Goal: Task Accomplishment & Management: Complete application form

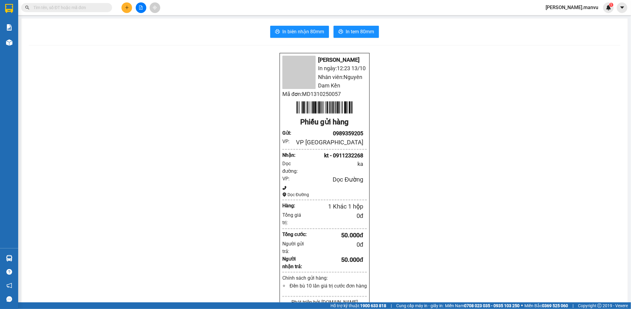
click at [117, 1] on div "Kết quả tìm kiếm ( 0 ) Bộ lọc Gửi 3 ngày gần nhất No Data nguyen.manvu 1" at bounding box center [315, 7] width 631 height 15
click at [124, 6] on button at bounding box center [127, 7] width 11 height 11
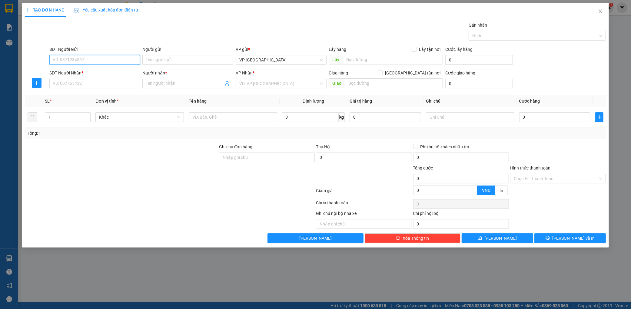
click at [103, 61] on input "SĐT Người Gửi" at bounding box center [94, 60] width 91 height 10
type input "0989332799"
click at [83, 86] on input "SĐT Người Nhận *" at bounding box center [94, 84] width 91 height 10
click at [88, 95] on div "0989332799 - anh quyet" at bounding box center [95, 95] width 84 height 7
type input "0989332799"
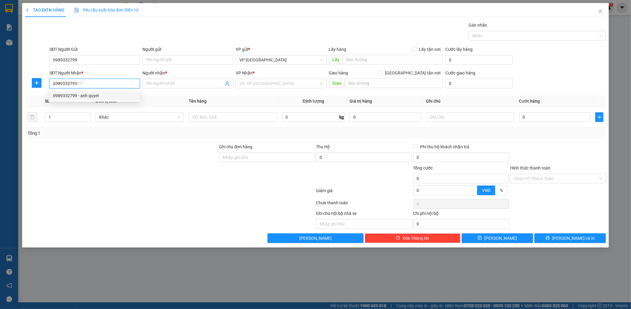
type input "anh quyet"
type input "nga 3 voi"
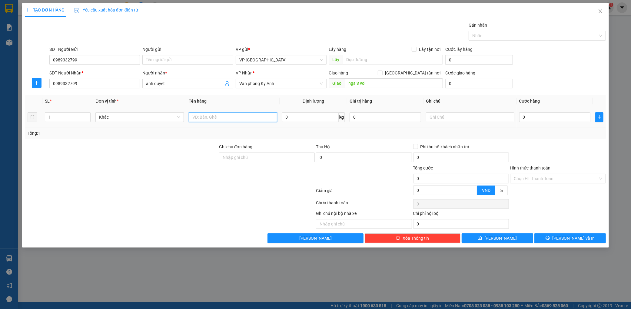
click at [212, 122] on input "text" at bounding box center [233, 117] width 88 height 10
type input "1 thùng"
drag, startPoint x: 532, startPoint y: 108, endPoint x: 529, endPoint y: 113, distance: 5.2
click at [531, 111] on td "0" at bounding box center [555, 117] width 76 height 20
click at [529, 113] on input "0" at bounding box center [555, 117] width 72 height 10
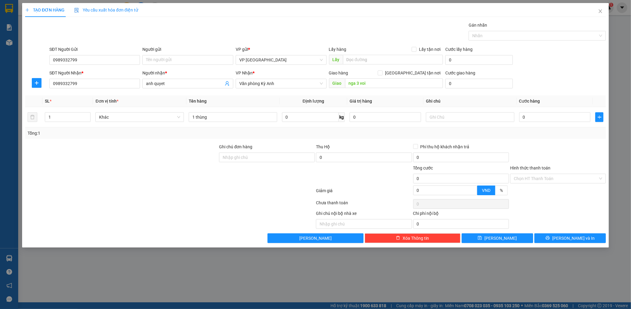
click at [87, 53] on div "SĐT Người Gửi" at bounding box center [94, 50] width 91 height 9
click at [86, 58] on input "0989332799" at bounding box center [94, 60] width 91 height 10
type input "0"
click at [541, 122] on input "0" at bounding box center [555, 117] width 72 height 10
type input "005"
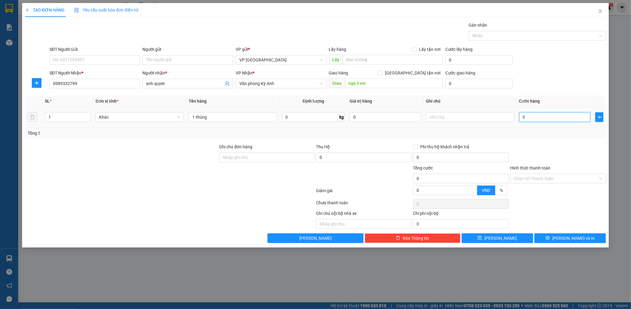
type input "5"
type input "0.050"
type input "50"
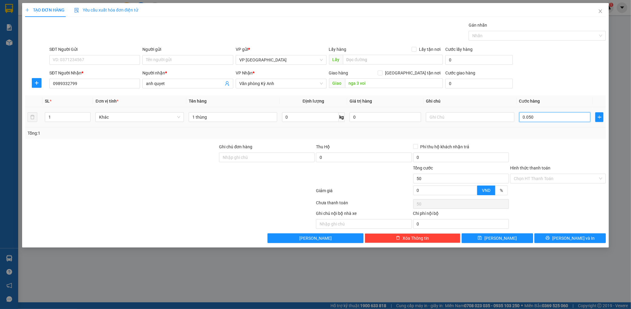
type input "00.500"
type input "500"
type input "0.005.000"
type input "5.000"
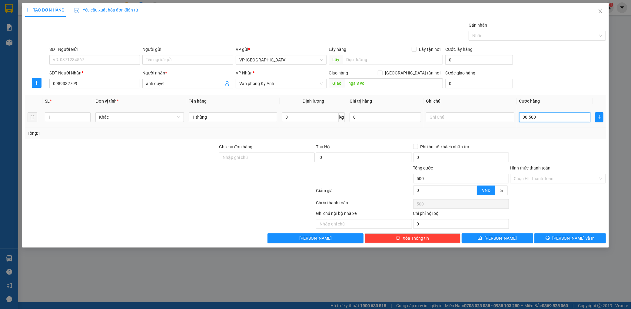
type input "5.000"
type input "000.050.000"
type input "50.000"
click at [548, 144] on div at bounding box center [558, 154] width 97 height 21
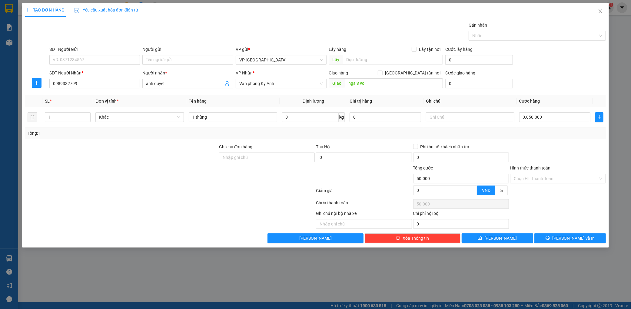
type input "50.000"
click at [583, 235] on button "[PERSON_NAME] và In" at bounding box center [571, 239] width 72 height 10
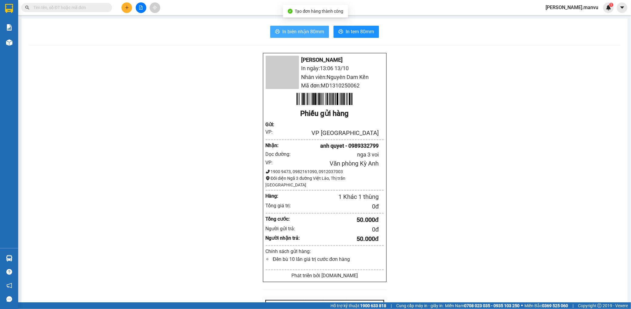
click at [302, 30] on span "In biên nhận 80mm" at bounding box center [303, 32] width 42 height 8
click at [362, 31] on span "In tem 80mm" at bounding box center [360, 32] width 28 height 8
click at [365, 37] on button "In tem 80mm" at bounding box center [356, 32] width 45 height 12
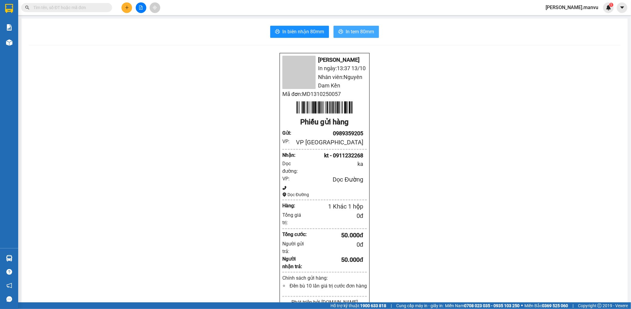
click at [348, 34] on span "In tem 80mm" at bounding box center [360, 32] width 28 height 8
click at [84, 7] on input "text" at bounding box center [69, 7] width 72 height 7
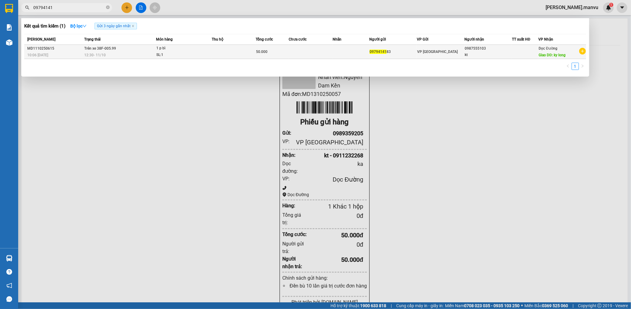
type input "09794141"
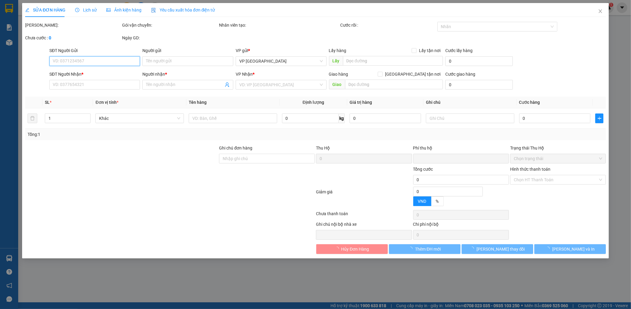
type input "0979414183"
type input "0987555103"
type input "kt"
type input "ky long"
type input "0"
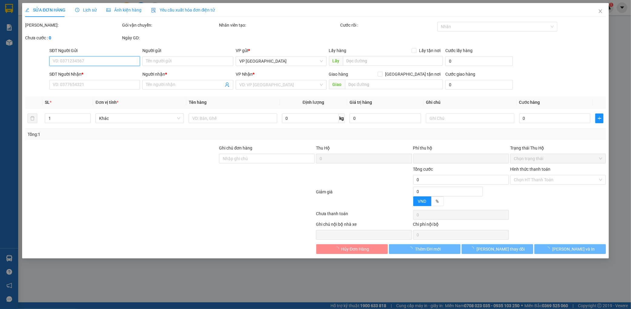
type input "50.000"
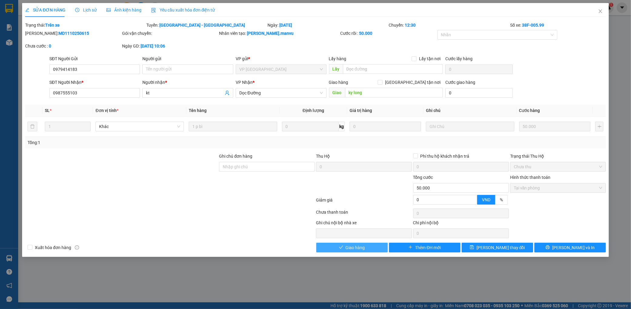
click at [354, 246] on span "Giao hàng" at bounding box center [355, 248] width 19 height 7
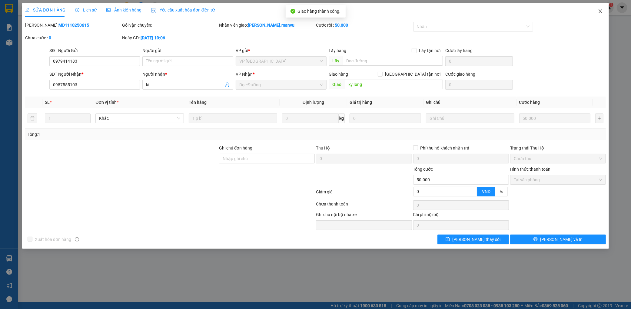
click at [603, 7] on span "Close" at bounding box center [600, 11] width 17 height 17
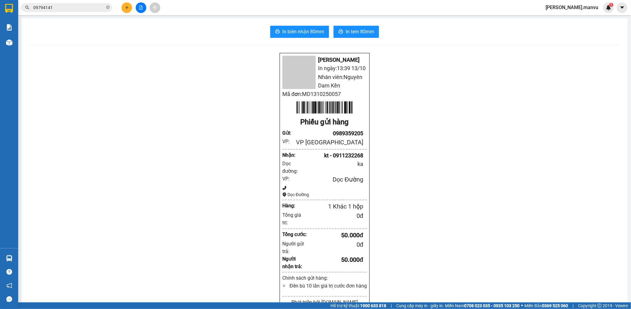
click at [126, 8] on icon "plus" at bounding box center [127, 7] width 4 height 4
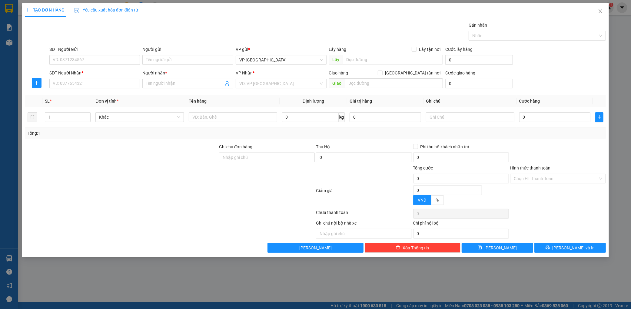
click at [107, 66] on div "SĐT Người Gửi VD: 0371234567" at bounding box center [94, 56] width 91 height 21
click at [112, 60] on input "SĐT Người Gửi" at bounding box center [94, 60] width 91 height 10
click at [100, 87] on input "SĐT Người Nhận *" at bounding box center [94, 84] width 91 height 10
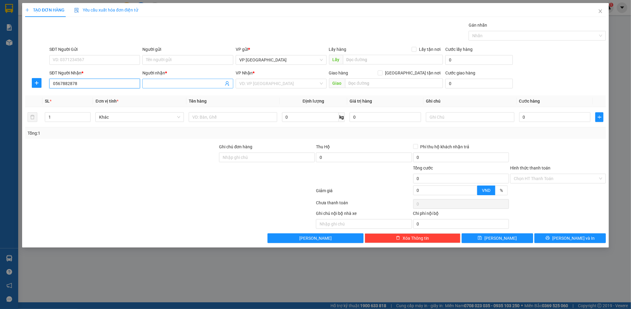
type input "0567882878"
click at [157, 82] on input "Người nhận *" at bounding box center [185, 83] width 78 height 7
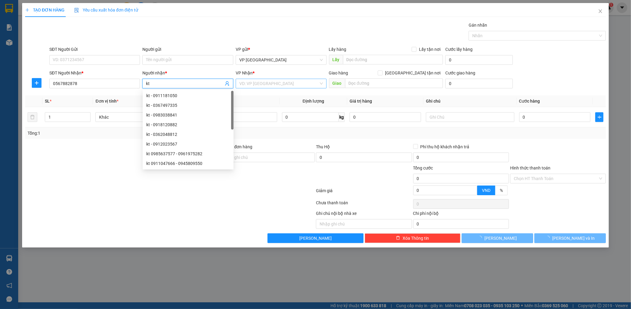
type input "kt"
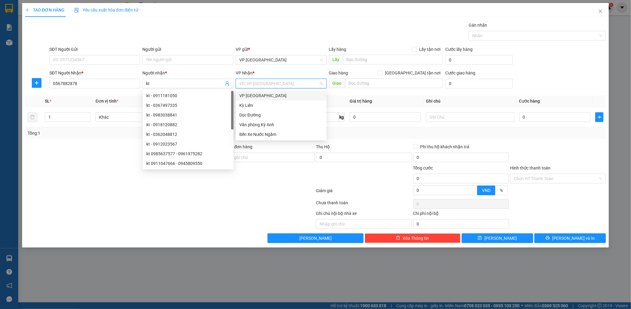
drag, startPoint x: 308, startPoint y: 84, endPoint x: 275, endPoint y: 111, distance: 43.2
click at [308, 84] on input "search" at bounding box center [278, 83] width 79 height 9
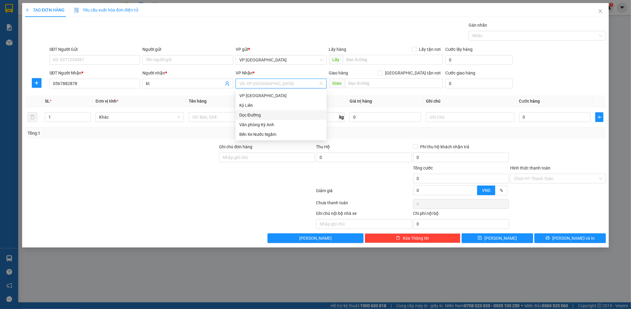
click at [273, 111] on div "Dọc Đường" at bounding box center [281, 115] width 91 height 10
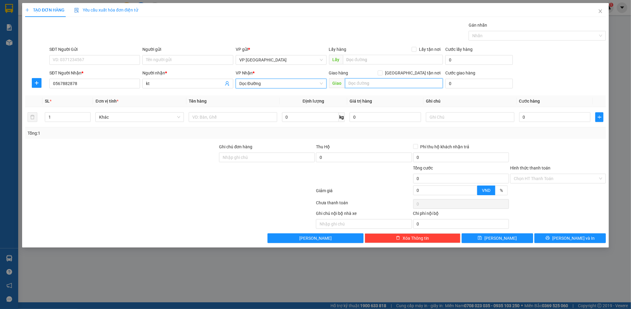
click at [371, 88] on input "text" at bounding box center [394, 83] width 98 height 10
type input "ky thư"
click at [257, 113] on div at bounding box center [233, 117] width 88 height 12
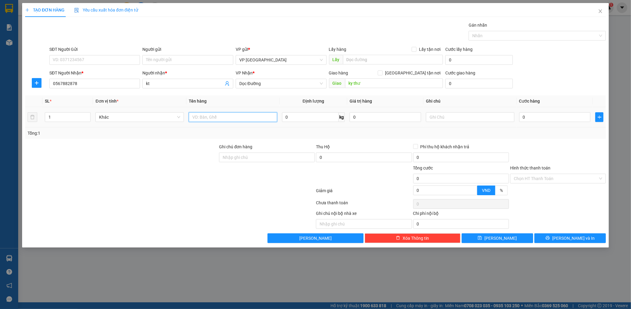
click at [257, 113] on input "text" at bounding box center [233, 117] width 88 height 10
type input "3 kiện hoa quả"
click at [548, 116] on input "0" at bounding box center [555, 117] width 72 height 10
type input "002"
type input "2"
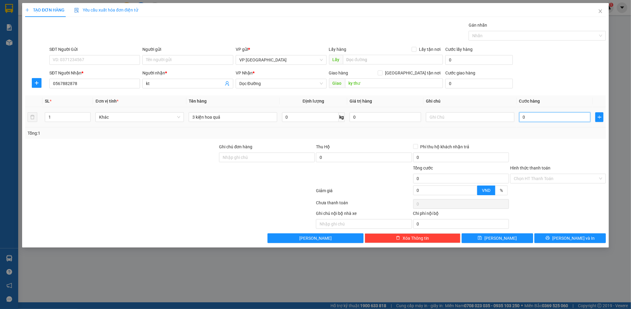
type input "2"
type input "0.020"
type input "20"
type input "00.200"
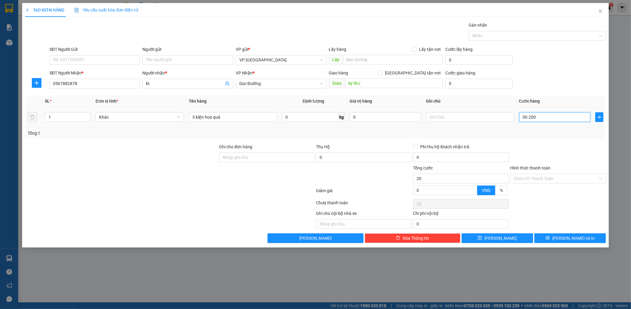
type input "200"
type input "0.002.000"
type input "2.000"
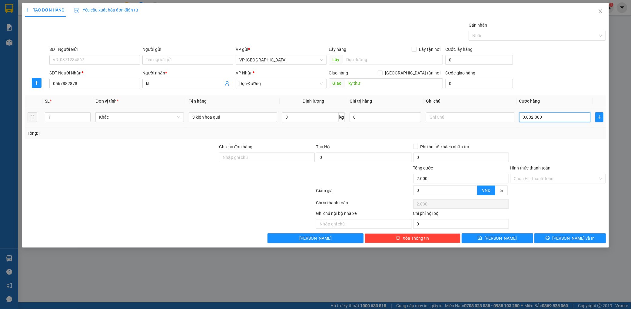
type input "000.020.000"
type input "20.000"
type input "00.000.200.000"
type input "200.000"
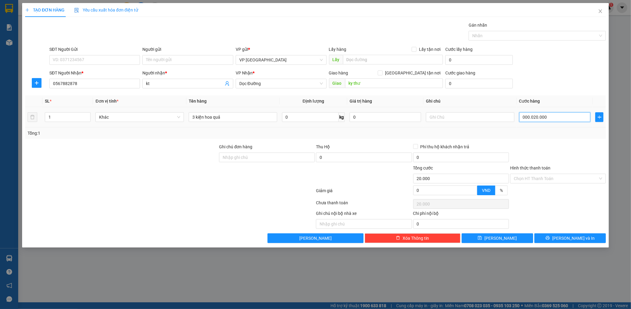
type input "200.000"
click at [571, 238] on button "[PERSON_NAME] và In" at bounding box center [571, 239] width 72 height 10
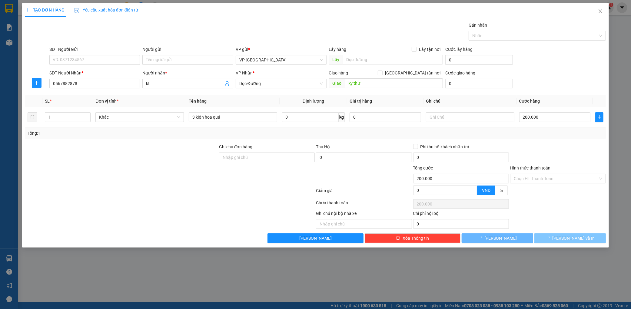
click at [571, 238] on span "[PERSON_NAME] và In" at bounding box center [573, 238] width 42 height 7
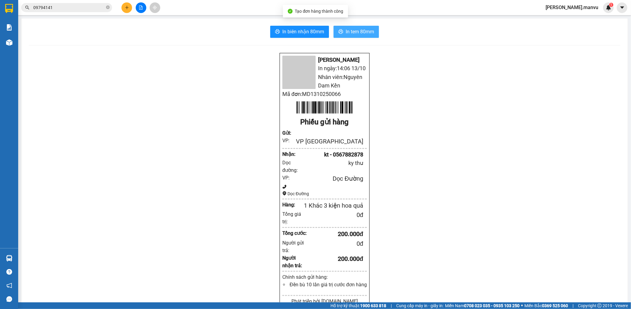
click at [350, 36] on button "In tem 80mm" at bounding box center [356, 32] width 45 height 12
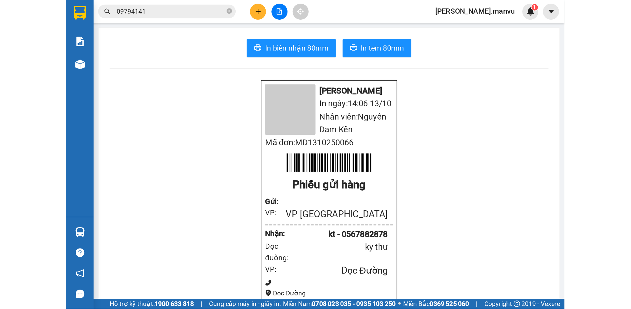
scroll to position [40, 0]
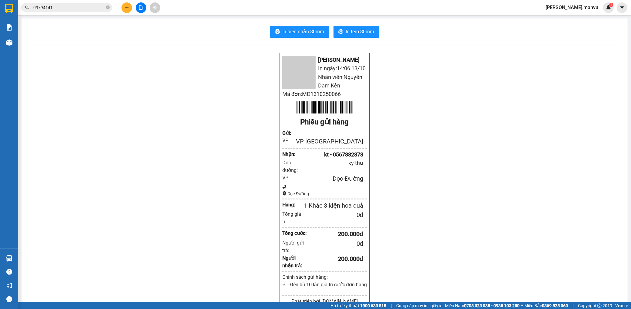
click at [122, 11] on div at bounding box center [140, 7] width 45 height 11
click at [122, 6] on button at bounding box center [127, 7] width 11 height 11
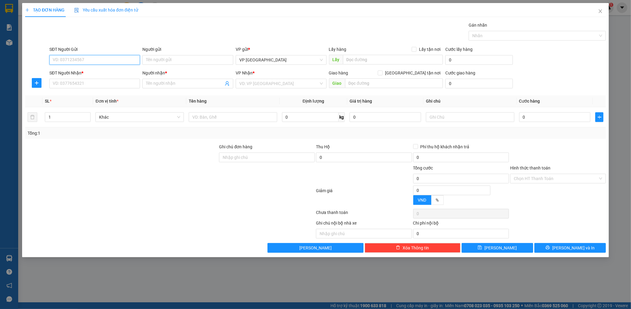
click at [92, 59] on input "SĐT Người Gửi" at bounding box center [94, 60] width 91 height 10
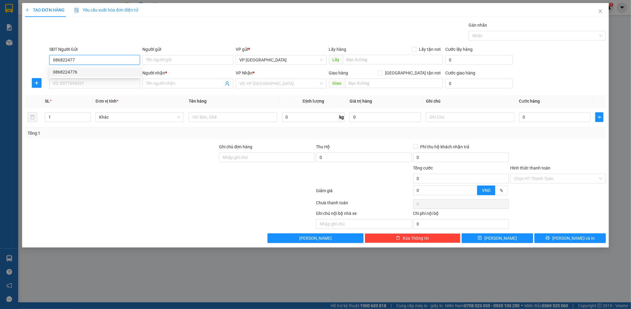
click at [114, 76] on div "0868224776" at bounding box center [94, 72] width 91 height 10
click at [118, 70] on body "Kết quả tìm kiếm ( 1 ) Bộ lọc Gửi 3 ngày gần nhất Mã ĐH Trạng thái Món hàng Thu…" at bounding box center [315, 154] width 631 height 309
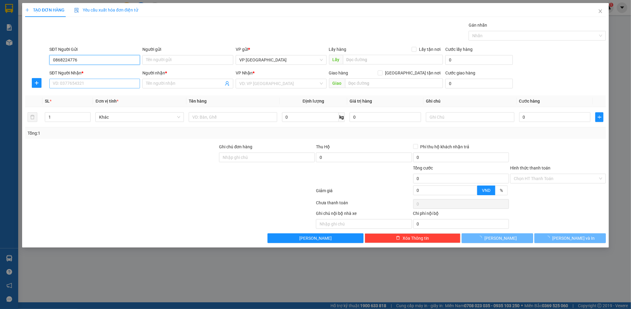
type input "0868224776"
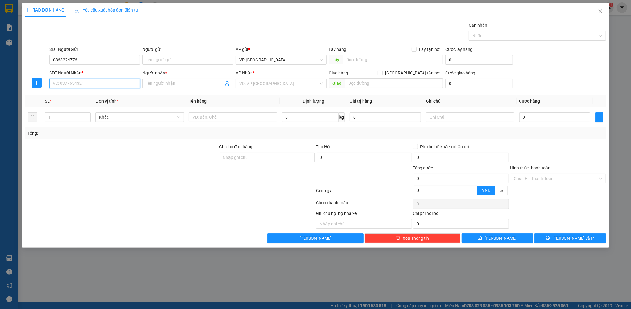
click at [91, 87] on input "SĐT Người Nhận *" at bounding box center [94, 84] width 91 height 10
click at [95, 99] on div "0985875246 - qc ka" at bounding box center [94, 96] width 91 height 10
type input "0985875246"
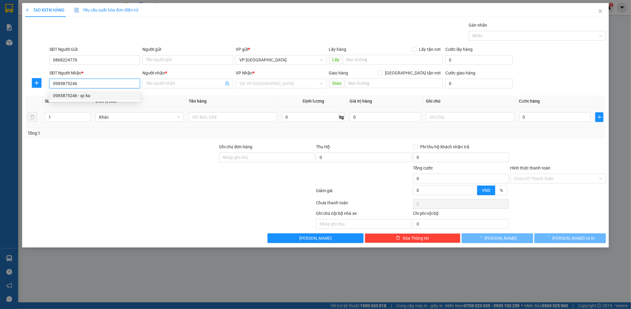
type input "qc ka"
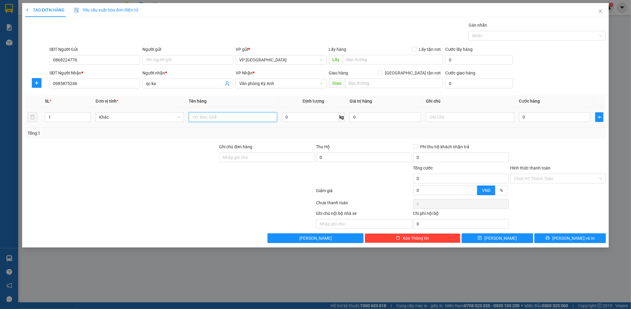
click at [256, 117] on input "text" at bounding box center [233, 117] width 88 height 10
type input "1 thùng"
drag, startPoint x: 546, startPoint y: 125, endPoint x: 551, endPoint y: 117, distance: 9.8
click at [546, 123] on td "0" at bounding box center [555, 117] width 76 height 20
click at [551, 117] on input "0" at bounding box center [555, 117] width 72 height 10
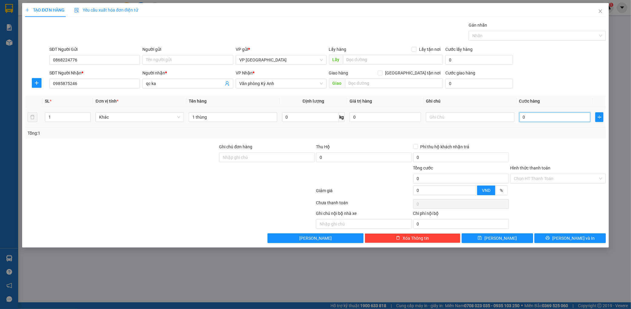
type input "005"
type input "5"
type input "0.050"
type input "50"
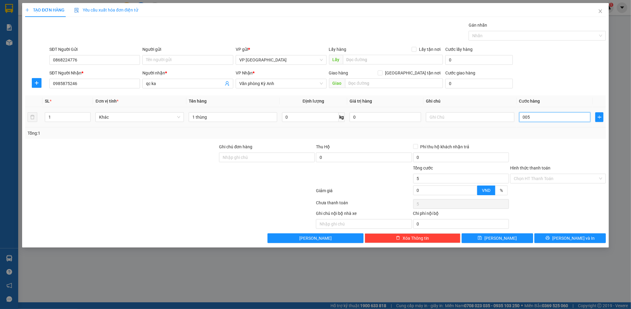
type input "50"
type input "00.500"
type input "500"
type input "0.005.000"
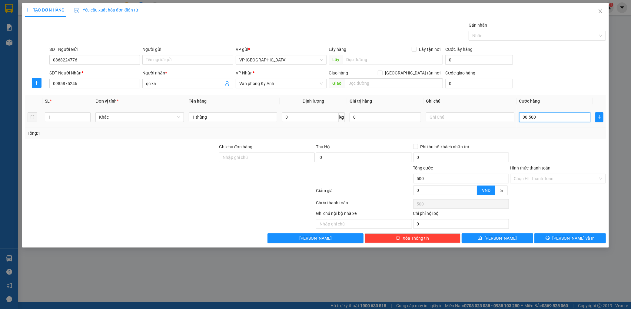
type input "5.000"
type input "000.050.000"
type input "50.000"
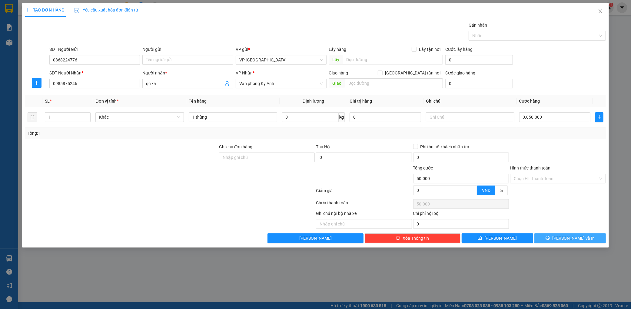
type input "50.000"
click at [571, 238] on span "[PERSON_NAME] và In" at bounding box center [573, 238] width 42 height 7
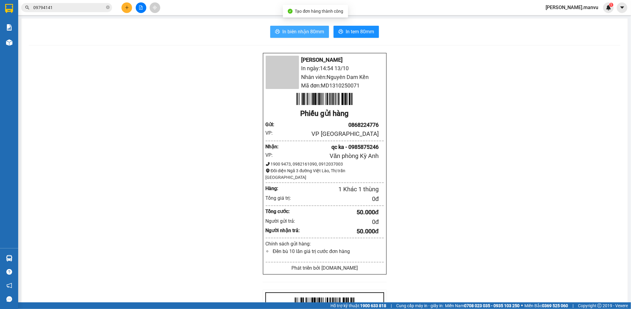
click at [311, 34] on span "In biên nhận 80mm" at bounding box center [303, 32] width 42 height 8
click at [123, 7] on button at bounding box center [127, 7] width 11 height 11
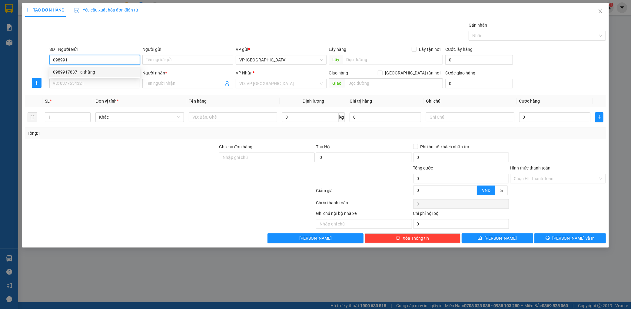
click at [95, 70] on div "0989917837 - a thắng" at bounding box center [95, 72] width 84 height 7
type input "0989917837"
type input "a thắng"
type input "0989917837"
click at [95, 77] on div "SĐT Người Nhận *" at bounding box center [94, 74] width 91 height 9
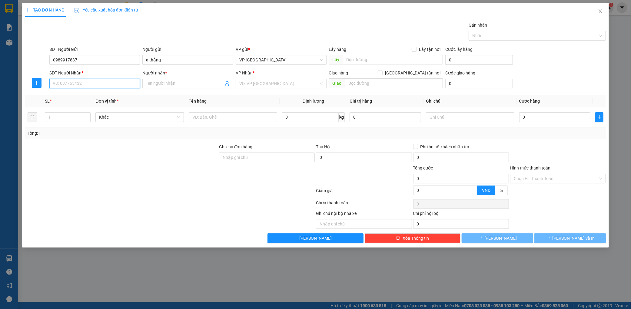
click at [100, 84] on input "SĐT Người Nhận *" at bounding box center [94, 84] width 91 height 10
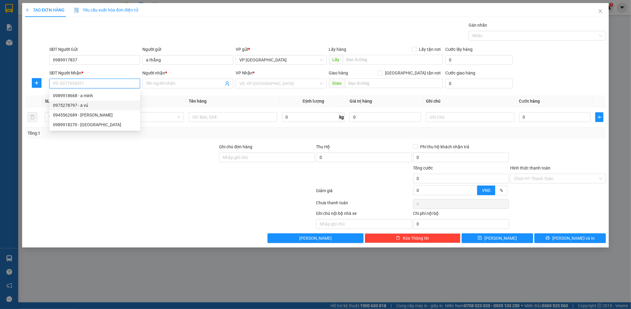
click at [90, 103] on div "0975278797 - a vủ" at bounding box center [95, 105] width 84 height 7
type input "0975278797"
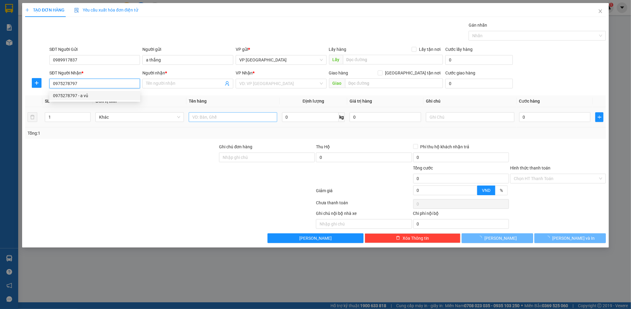
type input "a vủ"
type input "ka"
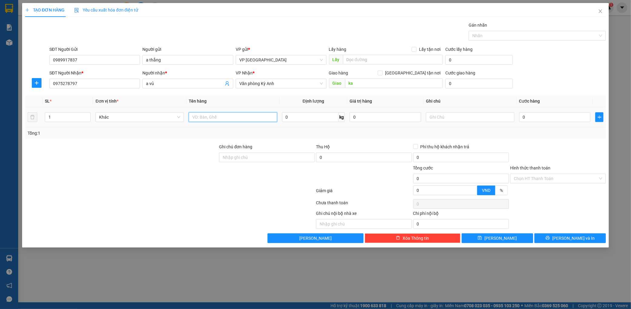
click at [240, 112] on input "text" at bounding box center [233, 117] width 88 height 10
click at [526, 115] on input "0" at bounding box center [555, 117] width 72 height 10
click at [223, 117] on input "10 thùng" at bounding box center [233, 117] width 88 height 10
type input "10 thùng"
click at [273, 157] on input "Ghi chú đơn hàng" at bounding box center [267, 158] width 96 height 10
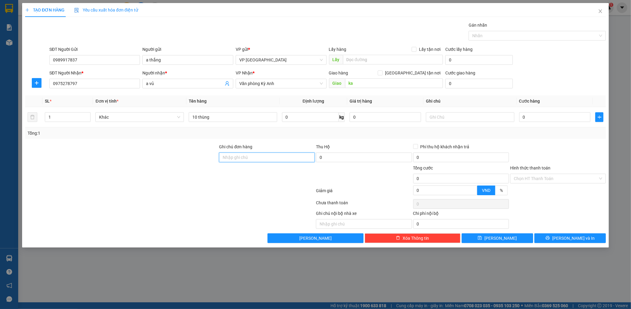
type input "vở ko đền"
click at [537, 117] on input "0" at bounding box center [555, 117] width 72 height 10
type input "003"
type input "3"
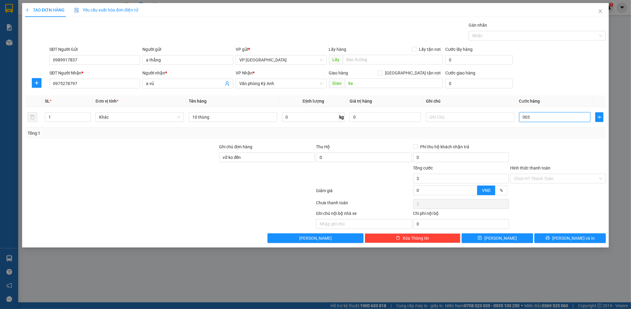
type input "0.030"
type input "30"
type input "00.300"
type input "300"
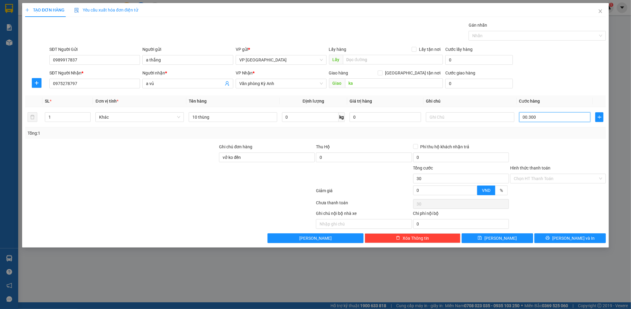
type input "300"
type input "0.003.000"
type input "3.000"
type input "000.030.000"
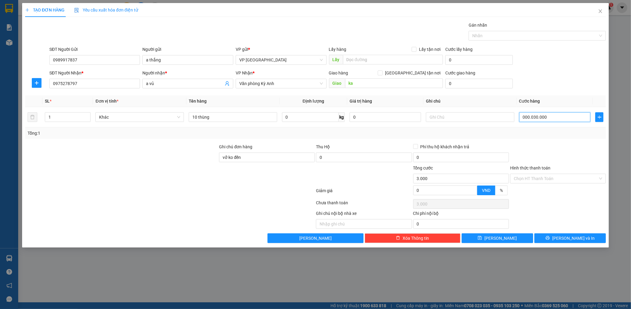
type input "30.000"
type input "[PHONE_NUMBER]"
type input "300.000"
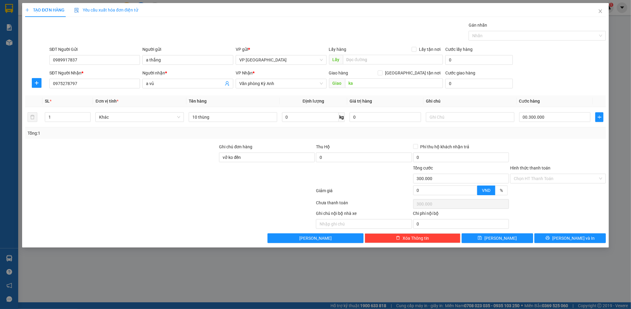
click at [561, 164] on div at bounding box center [558, 154] width 97 height 21
type input "300.000"
click at [551, 120] on input "300.000" at bounding box center [555, 117] width 72 height 10
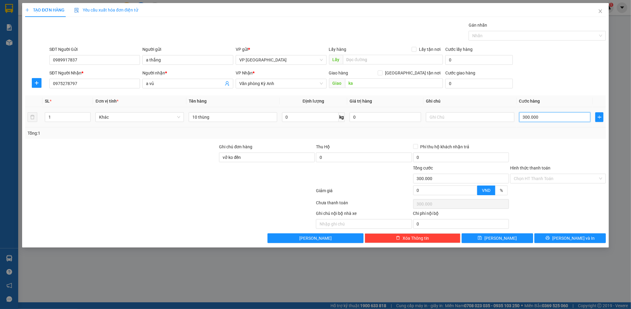
type input "0"
type input "003"
type input "3"
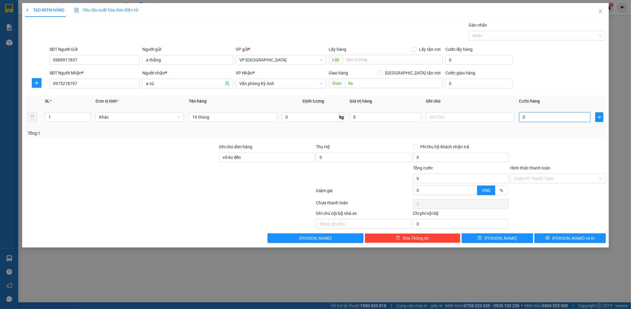
type input "3"
type input "0.035"
type input "35"
type input "00.350"
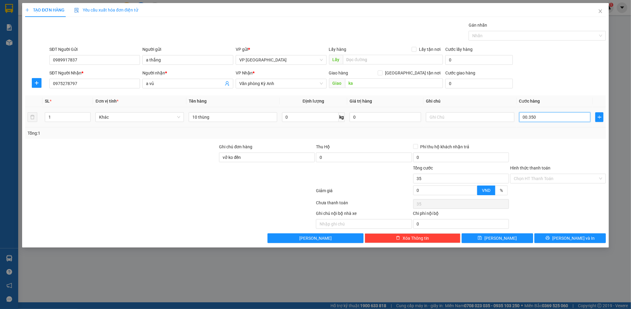
type input "350"
type input "0.003.500"
type input "3.500"
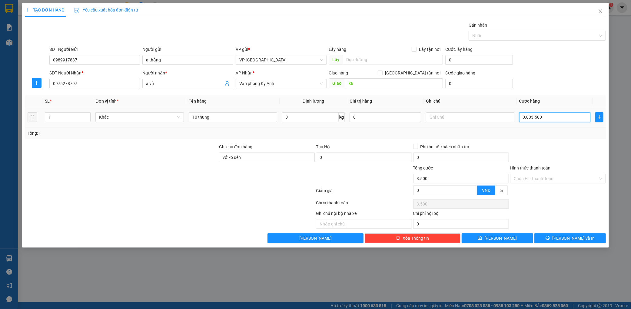
type input "000.035.000"
type input "35.000"
type input "[PHONE_NUMBER]"
type input "350.000"
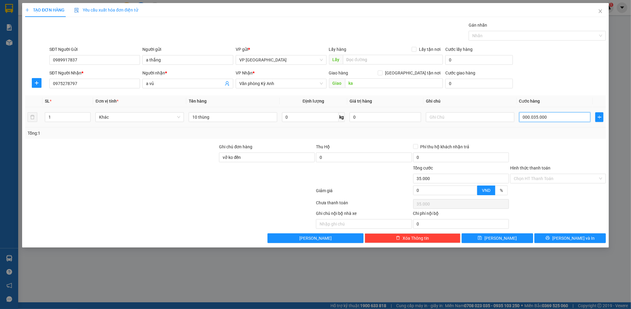
type input "350.000"
click at [571, 138] on div "Tổng: 1" at bounding box center [315, 134] width 581 height 12
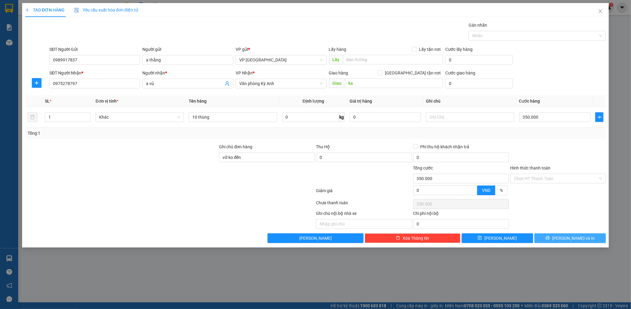
drag, startPoint x: 565, startPoint y: 237, endPoint x: 559, endPoint y: 237, distance: 5.8
click at [565, 236] on button "[PERSON_NAME] và In" at bounding box center [571, 239] width 72 height 10
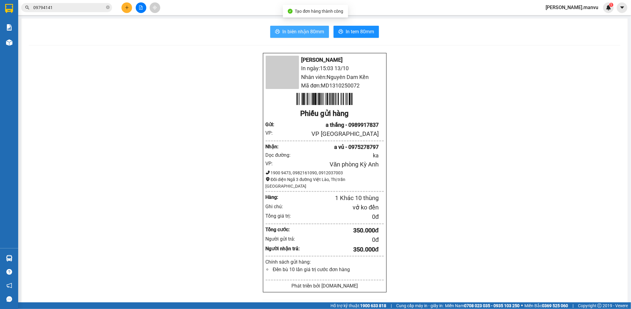
drag, startPoint x: 296, startPoint y: 34, endPoint x: 452, endPoint y: 117, distance: 177.3
click at [296, 33] on span "In biên nhận 80mm" at bounding box center [303, 32] width 42 height 8
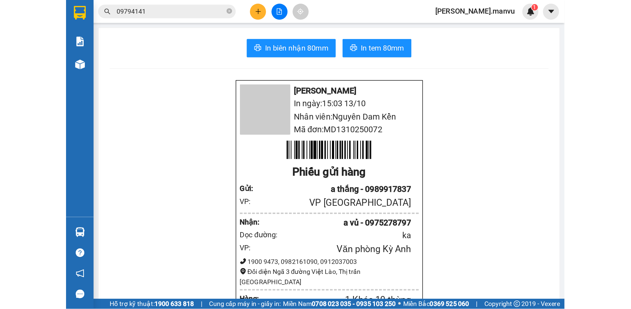
scroll to position [79, 0]
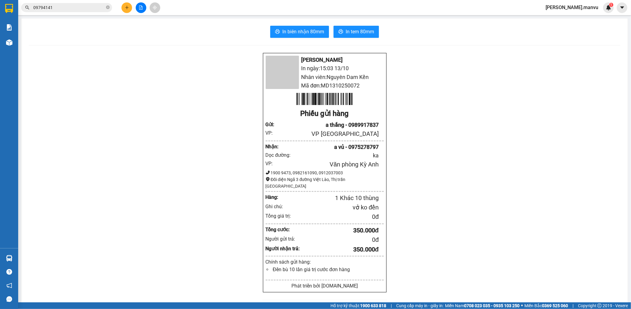
click at [125, 3] on button at bounding box center [127, 7] width 11 height 11
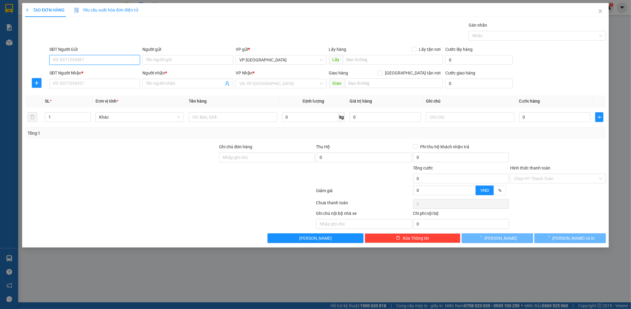
click at [78, 63] on input "SĐT Người Gửi" at bounding box center [94, 60] width 91 height 10
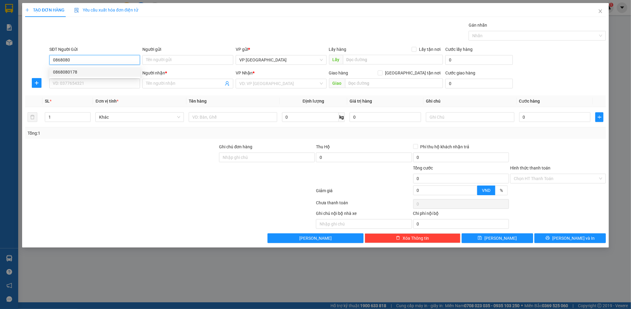
click at [82, 75] on div "0868080178" at bounding box center [95, 72] width 84 height 7
type input "0868080178"
click at [79, 85] on input "SĐT Người Nhận *" at bounding box center [94, 84] width 91 height 10
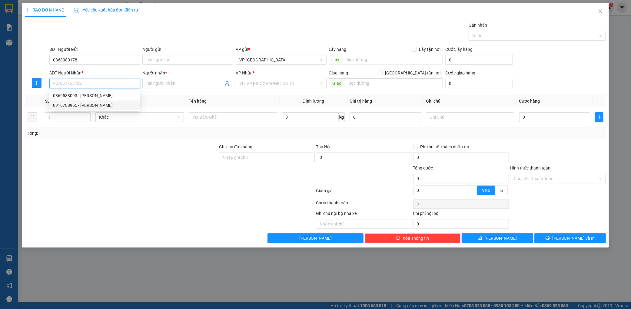
drag, startPoint x: 86, startPoint y: 107, endPoint x: 98, endPoint y: 105, distance: 12.6
click at [86, 106] on div "0916788965 - [PERSON_NAME]" at bounding box center [95, 105] width 84 height 7
type input "0916788965"
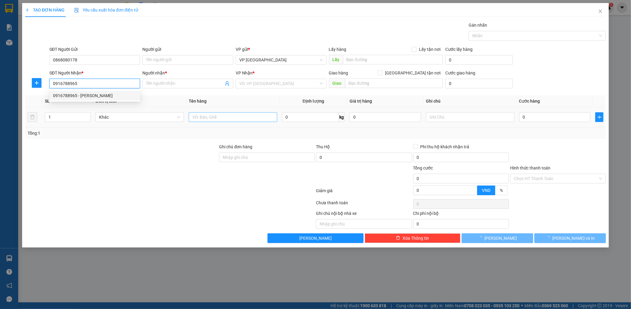
type input "[PERSON_NAME]"
type input "ka"
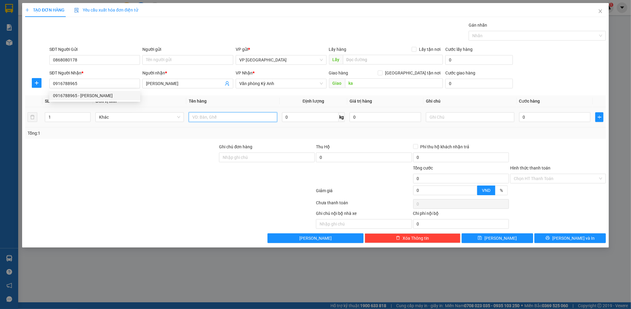
click at [225, 121] on input "text" at bounding box center [233, 117] width 88 height 10
type input "2 thùng"
click at [564, 119] on input "0" at bounding box center [555, 117] width 72 height 10
type input "001"
type input "1"
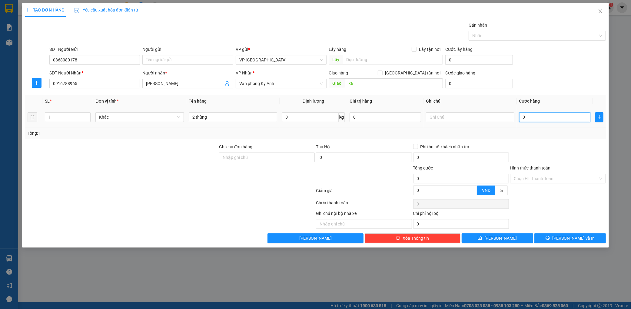
type input "1"
type input "0.015"
type input "15"
type input "00.150"
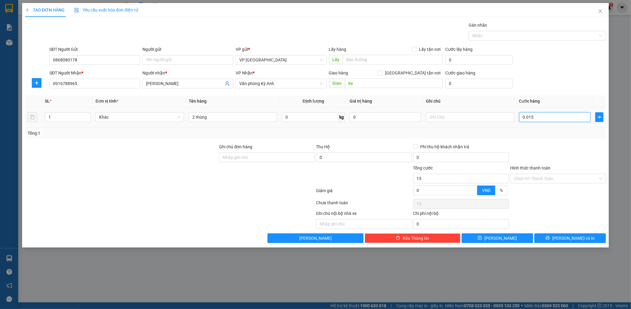
type input "150"
type input "0.001.500"
type input "1.500"
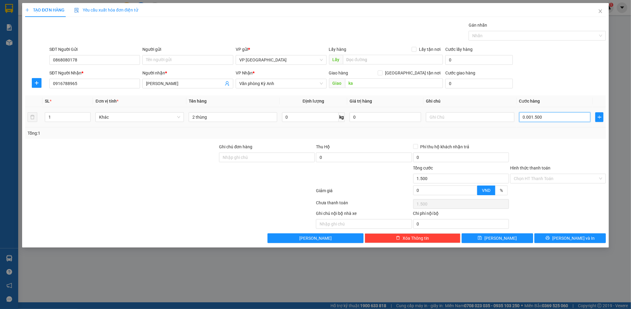
type input "000.015.000"
type input "15.000"
type input "00.000.150.000"
type input "150.000"
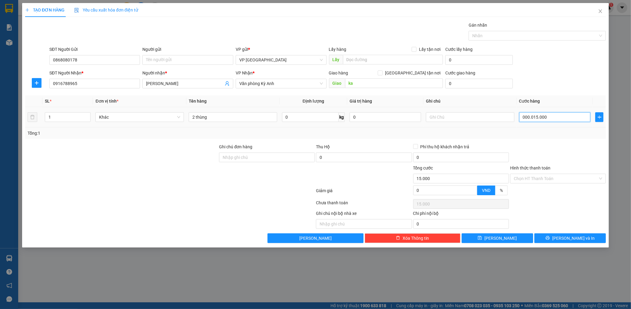
type input "150.000"
click at [573, 242] on span "[PERSON_NAME] và In" at bounding box center [573, 238] width 42 height 7
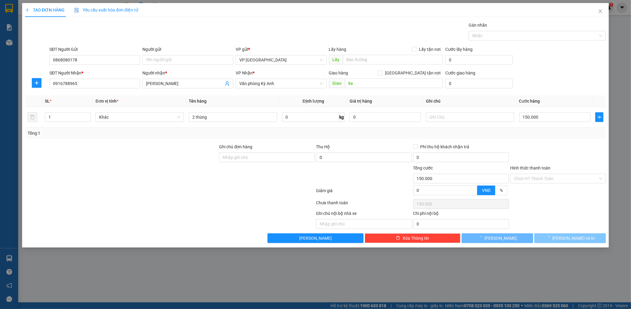
click at [573, 242] on span "[PERSON_NAME] và In" at bounding box center [573, 238] width 42 height 7
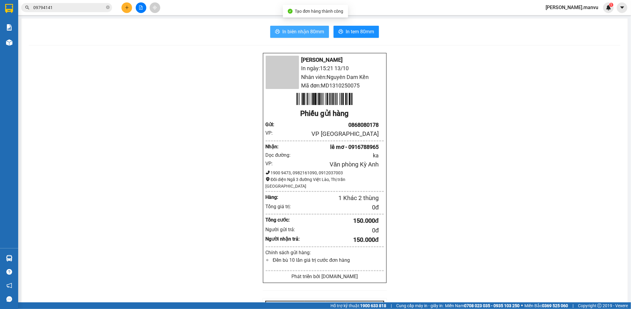
click at [308, 28] on span "In biên nhận 80mm" at bounding box center [303, 32] width 42 height 8
click at [365, 34] on span "In tem 80mm" at bounding box center [360, 32] width 28 height 8
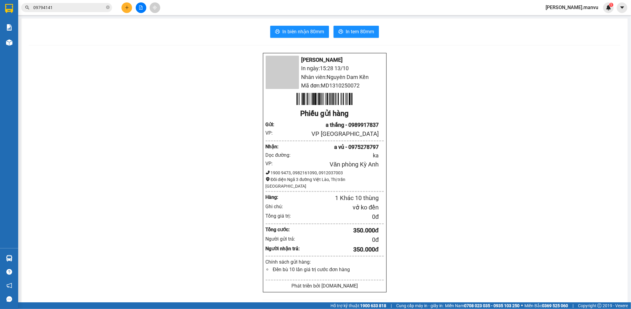
click at [355, 38] on div "In biên nhận 80mm In tem 80mm Mận Vũ In ngày: 15:28 [DATE] Nhân viên: Nguyên Da…" at bounding box center [325, 238] width 606 height 441
click at [367, 25] on div "In biên nhận 80mm In tem 80mm Mận Vũ In ngày: 15:28 [DATE] Nhân viên: Nguyên Da…" at bounding box center [325, 238] width 606 height 441
click at [339, 31] on icon "printer" at bounding box center [341, 31] width 5 height 4
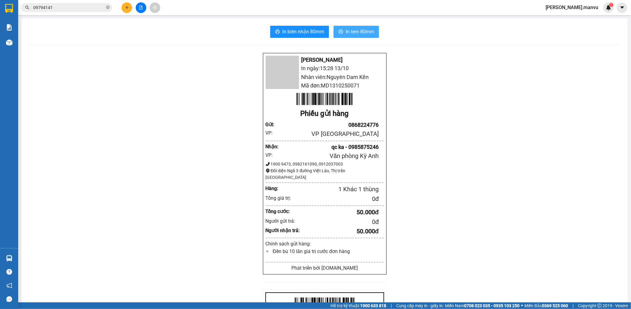
click at [357, 30] on span "In tem 80mm" at bounding box center [360, 32] width 28 height 8
click at [126, 8] on icon "plus" at bounding box center [127, 7] width 4 height 4
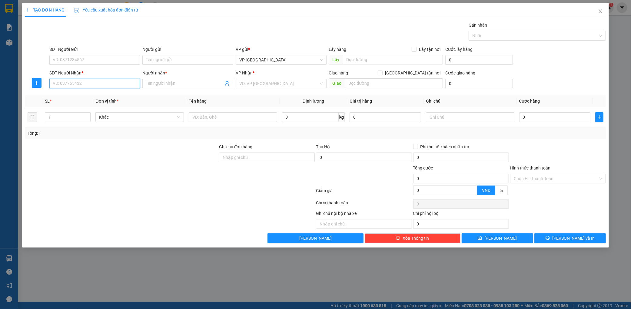
click at [105, 85] on input "SĐT Người Nhận *" at bounding box center [94, 84] width 91 height 10
type input "0976424394"
click at [188, 84] on input "Người nhận *" at bounding box center [185, 83] width 78 height 7
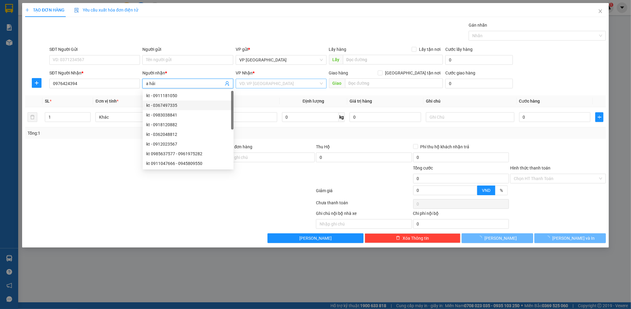
type input "a hải"
click at [272, 86] on input "search" at bounding box center [278, 83] width 79 height 9
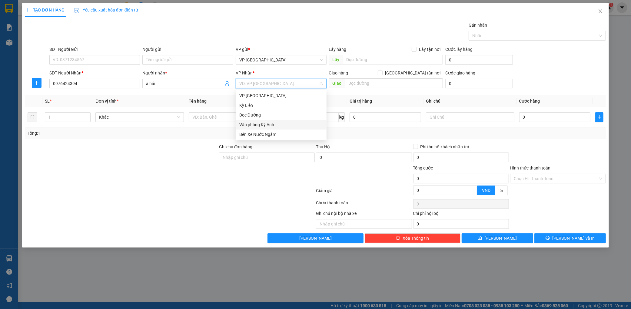
click at [256, 122] on div "Văn phòng Kỳ Anh" at bounding box center [281, 125] width 84 height 7
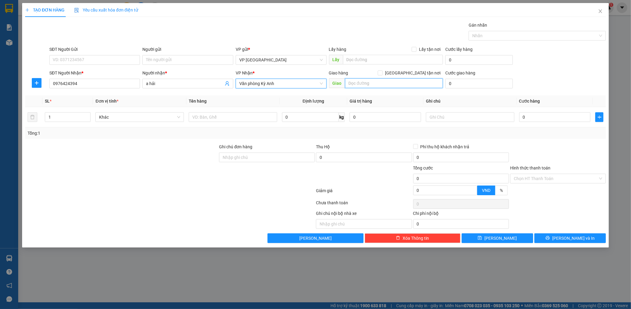
click at [360, 85] on input "text" at bounding box center [394, 83] width 98 height 10
type input "ka"
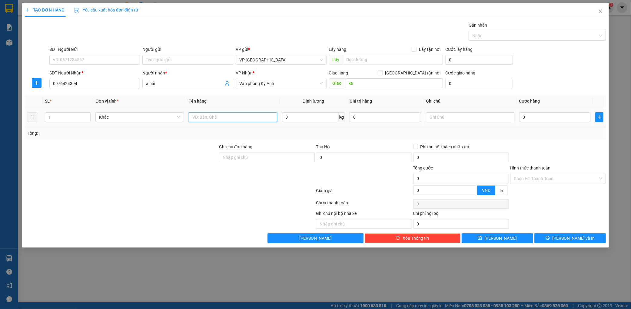
click at [232, 119] on input "text" at bounding box center [233, 117] width 88 height 10
type input "1 túi xanh"
drag, startPoint x: 545, startPoint y: 117, endPoint x: 427, endPoint y: 95, distance: 119.2
click at [544, 117] on input "0" at bounding box center [555, 117] width 72 height 10
type input "005"
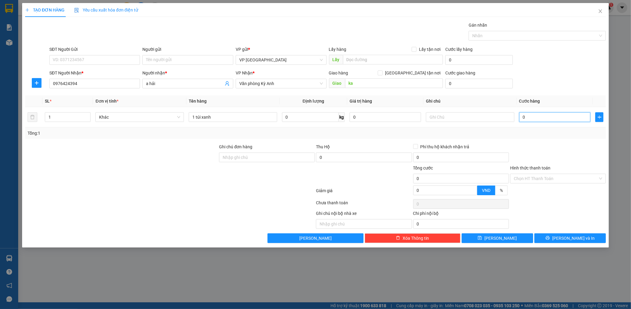
type input "5"
type input "0.050"
type input "50"
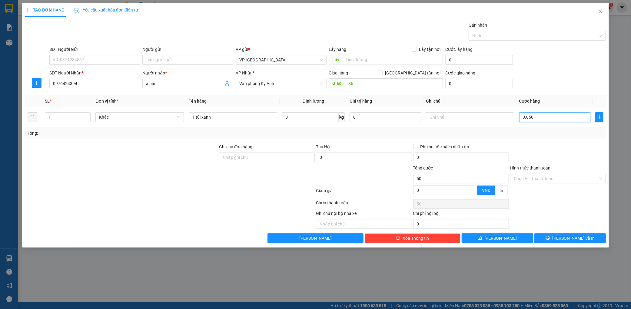
type input "00.500"
type input "500"
type input "0.005.000"
type input "5.000"
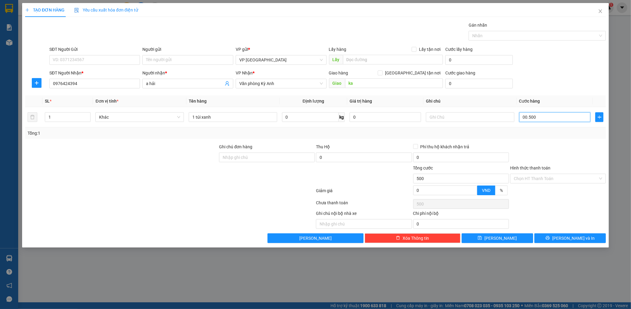
type input "5.000"
type input "000.050.000"
type input "50.000"
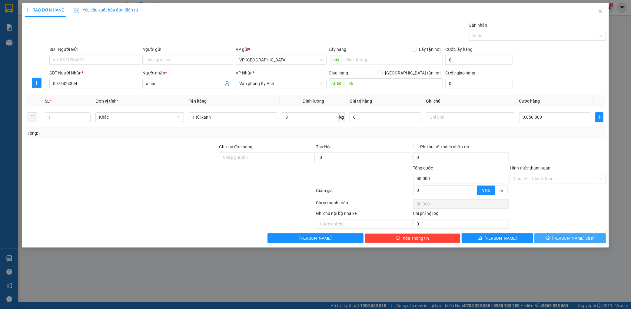
type input "50.000"
click at [569, 239] on span "[PERSON_NAME] và In" at bounding box center [573, 238] width 42 height 7
